Goal: Navigation & Orientation: Understand site structure

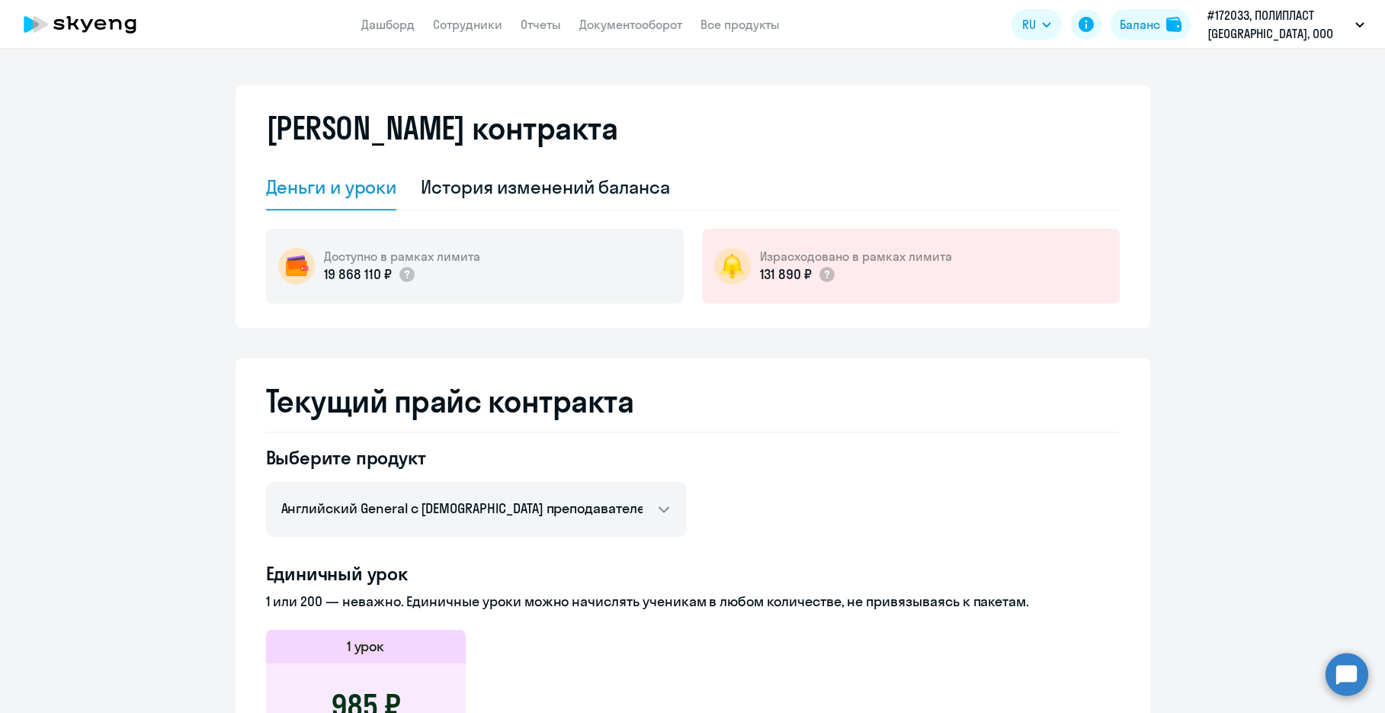
select select "english_adult_not_native_speaker"
click at [403, 26] on link "Дашборд" at bounding box center [387, 24] width 53 height 15
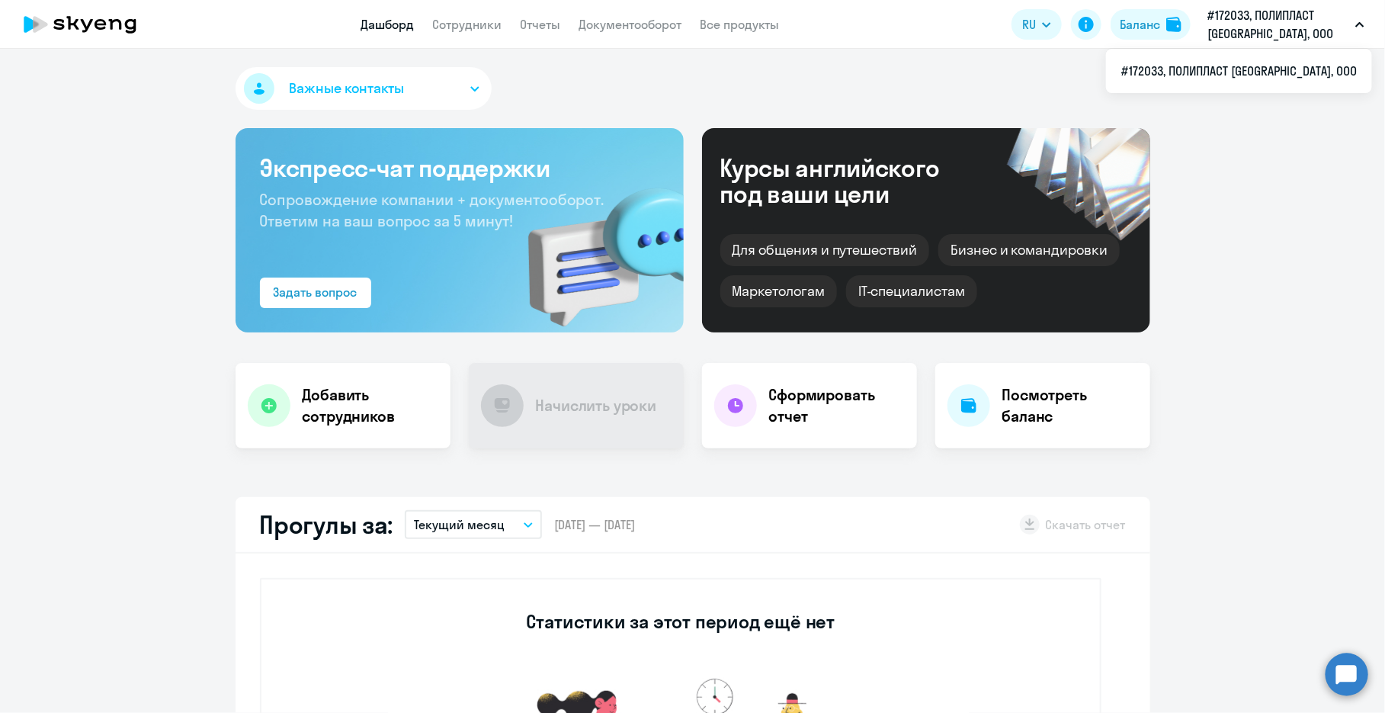
click at [1256, 17] on p "#172033, ПОЛИПЛАСТ [GEOGRAPHIC_DATA], ООО" at bounding box center [1279, 24] width 142 height 37
click at [66, 14] on icon at bounding box center [80, 24] width 134 height 38
select select "30"
click at [288, 74] on button "Важные контакты" at bounding box center [364, 88] width 256 height 43
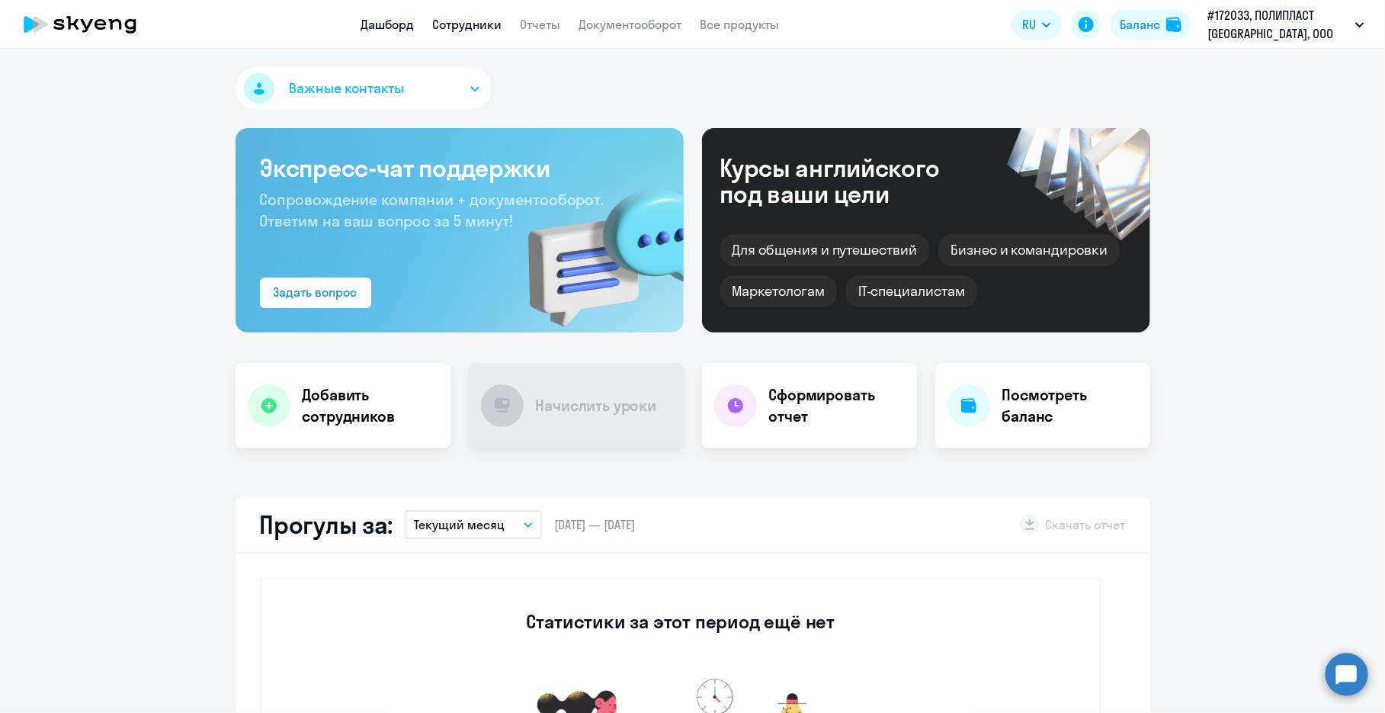
click at [461, 23] on link "Сотрудники" at bounding box center [467, 24] width 69 height 15
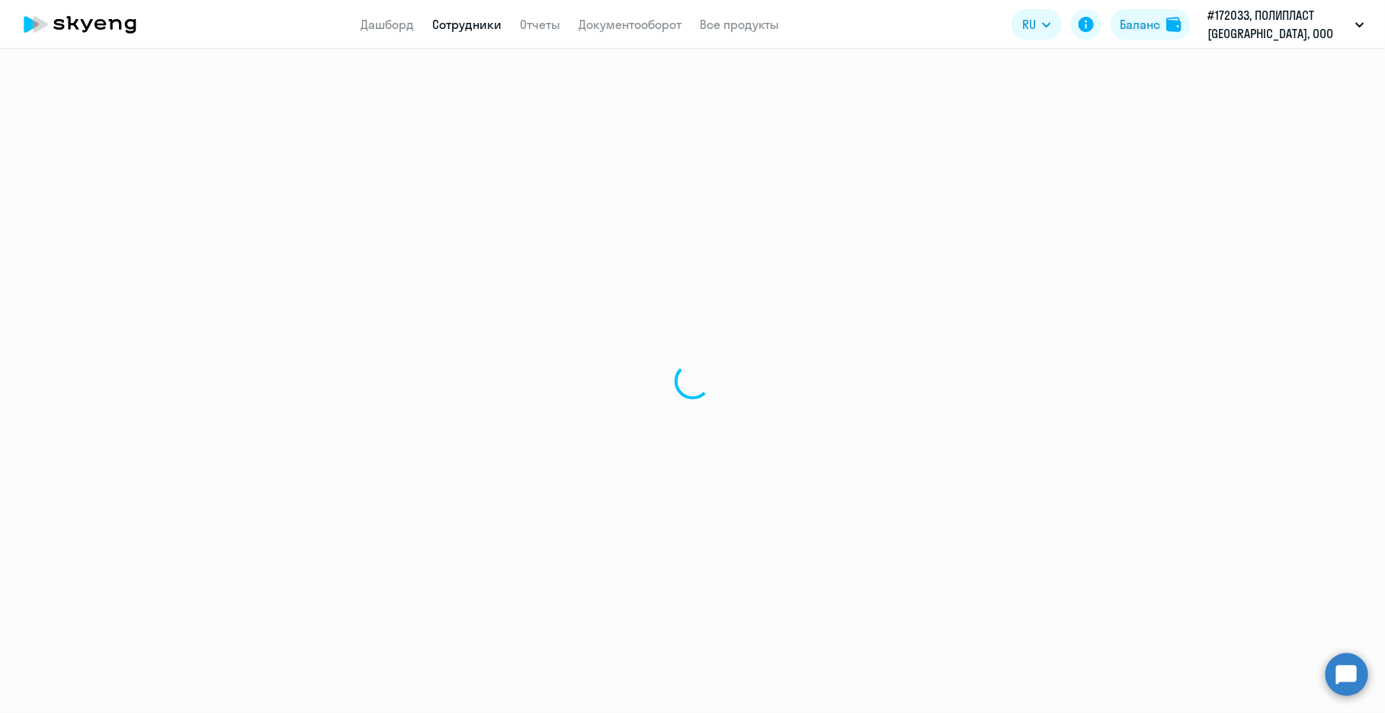
select select "30"
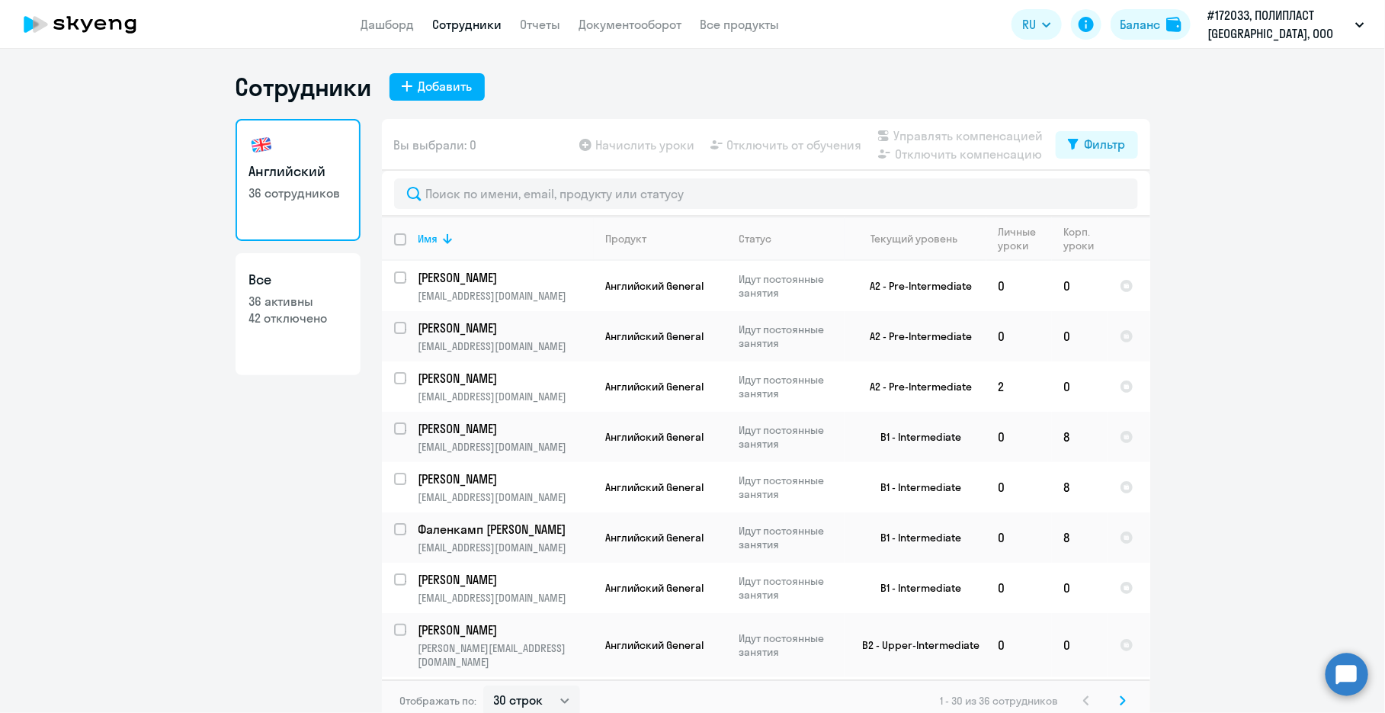
click at [582, 36] on app-header "Дашборд Сотрудники Отчеты Документооборот Все продукты Дашборд Сотрудники Отчет…" at bounding box center [692, 24] width 1385 height 49
click at [521, 30] on link "Отчеты" at bounding box center [541, 24] width 40 height 15
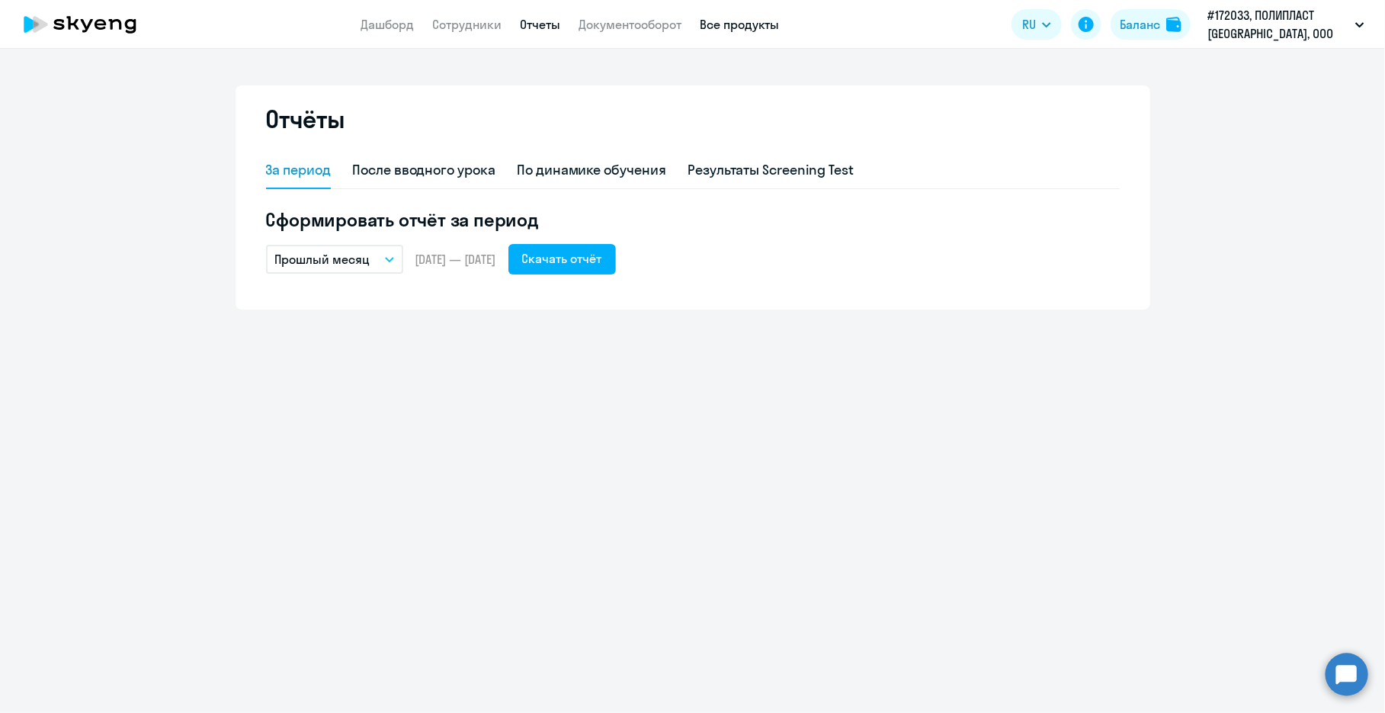
click at [708, 28] on link "Все продукты" at bounding box center [740, 24] width 79 height 15
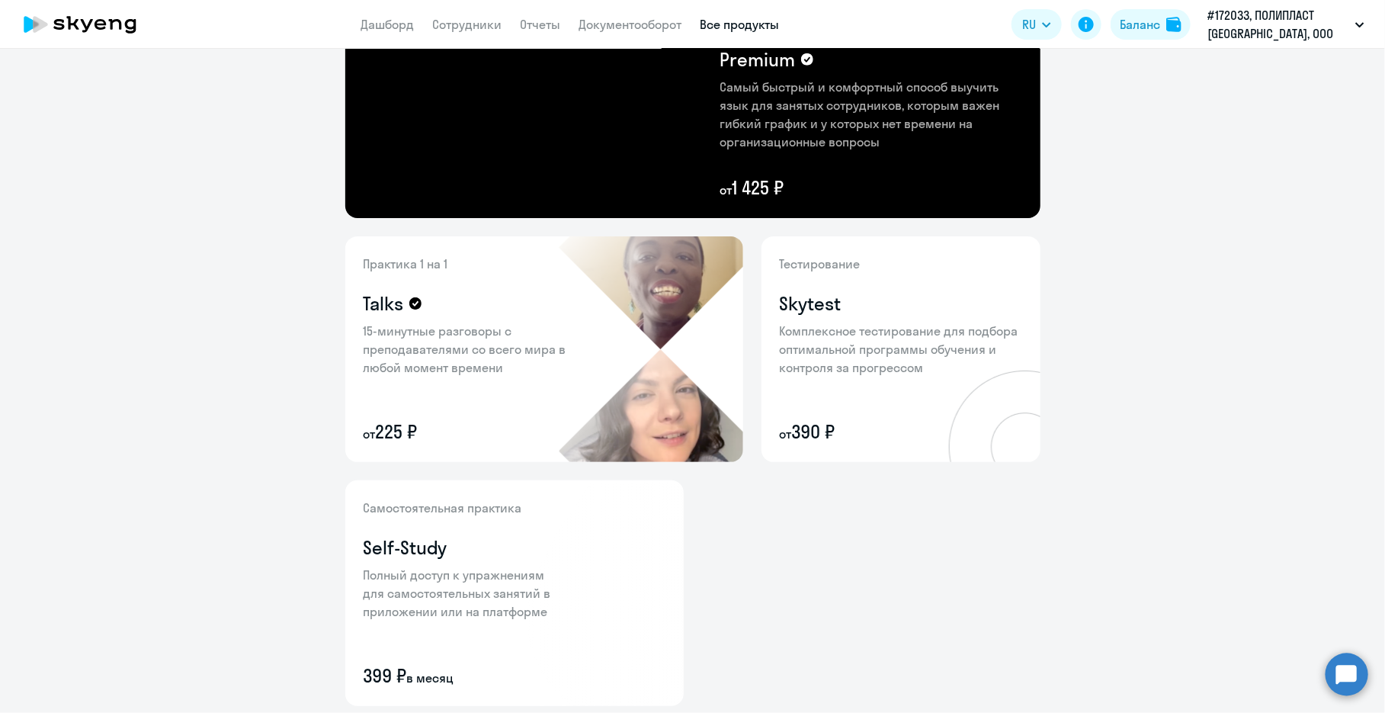
scroll to position [488, 0]
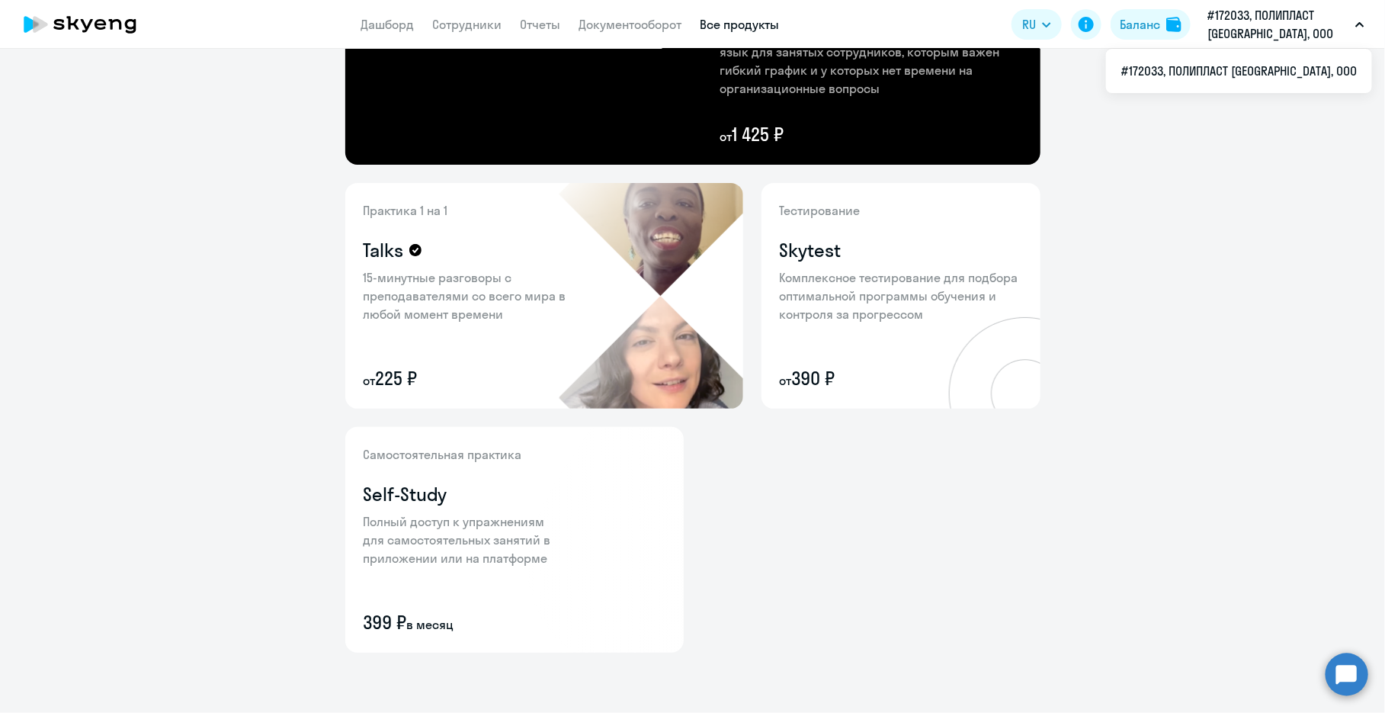
click at [1349, 21] on p "#172033, ПОЛИПЛАСТ [GEOGRAPHIC_DATA], ООО" at bounding box center [1279, 24] width 142 height 37
